Goal: Information Seeking & Learning: Learn about a topic

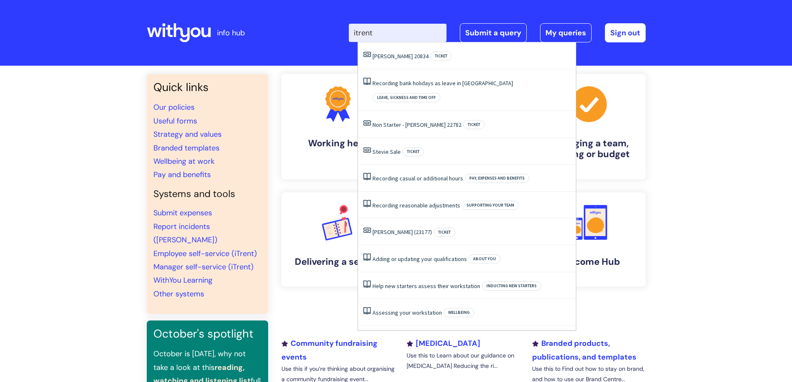
click at [401, 37] on input "itrent" at bounding box center [398, 33] width 98 height 18
type input "ess"
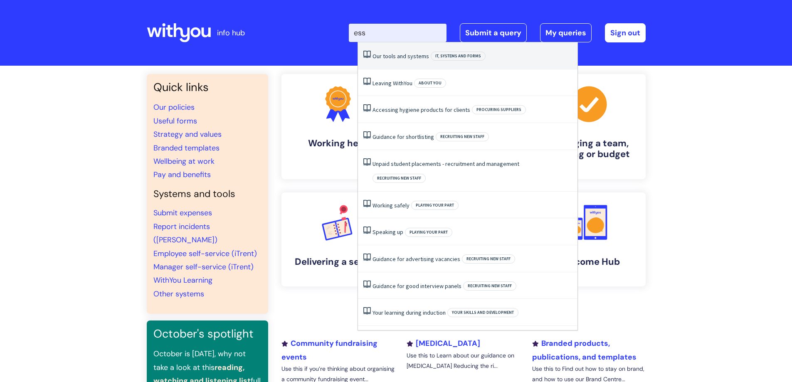
click at [401, 53] on link "Our tools and systems" at bounding box center [401, 55] width 57 height 7
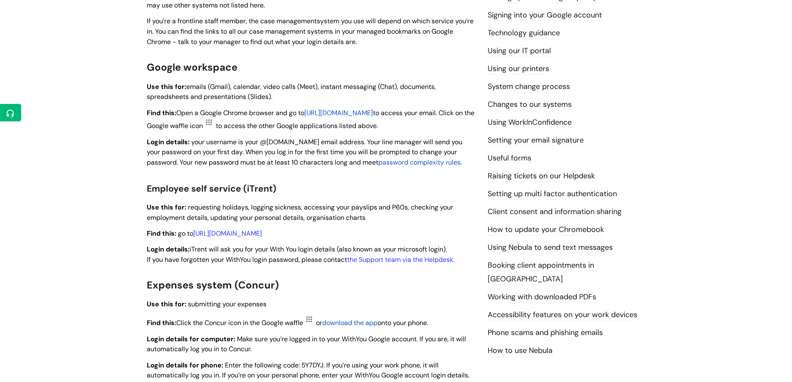
scroll to position [250, 0]
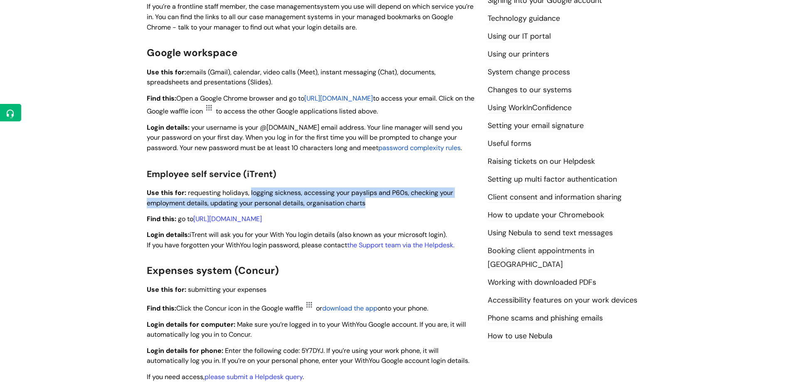
drag, startPoint x: 373, startPoint y: 203, endPoint x: 250, endPoint y: 197, distance: 122.9
click at [250, 197] on p "Use this for: requesting holidays, logging sickness, accessing your payslips an…" at bounding box center [311, 198] width 329 height 21
copy span "logging sickness, accessing your payslips and P60s, checking your employment de…"
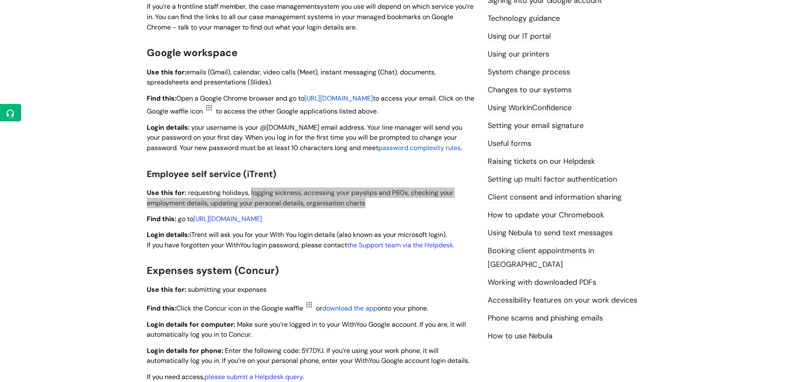
scroll to position [0, 0]
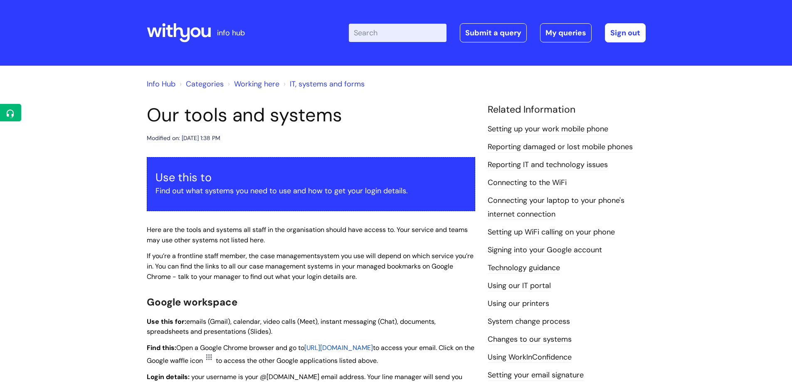
click at [401, 24] on input "Enter your search term here..." at bounding box center [398, 33] width 98 height 18
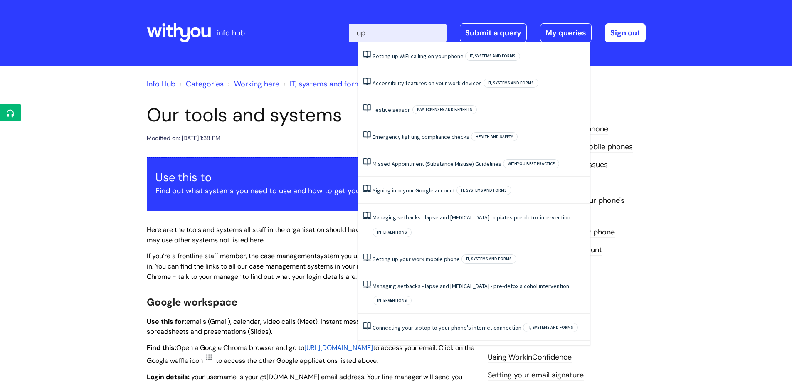
type input "tupe"
